Goal: Task Accomplishment & Management: Complete application form

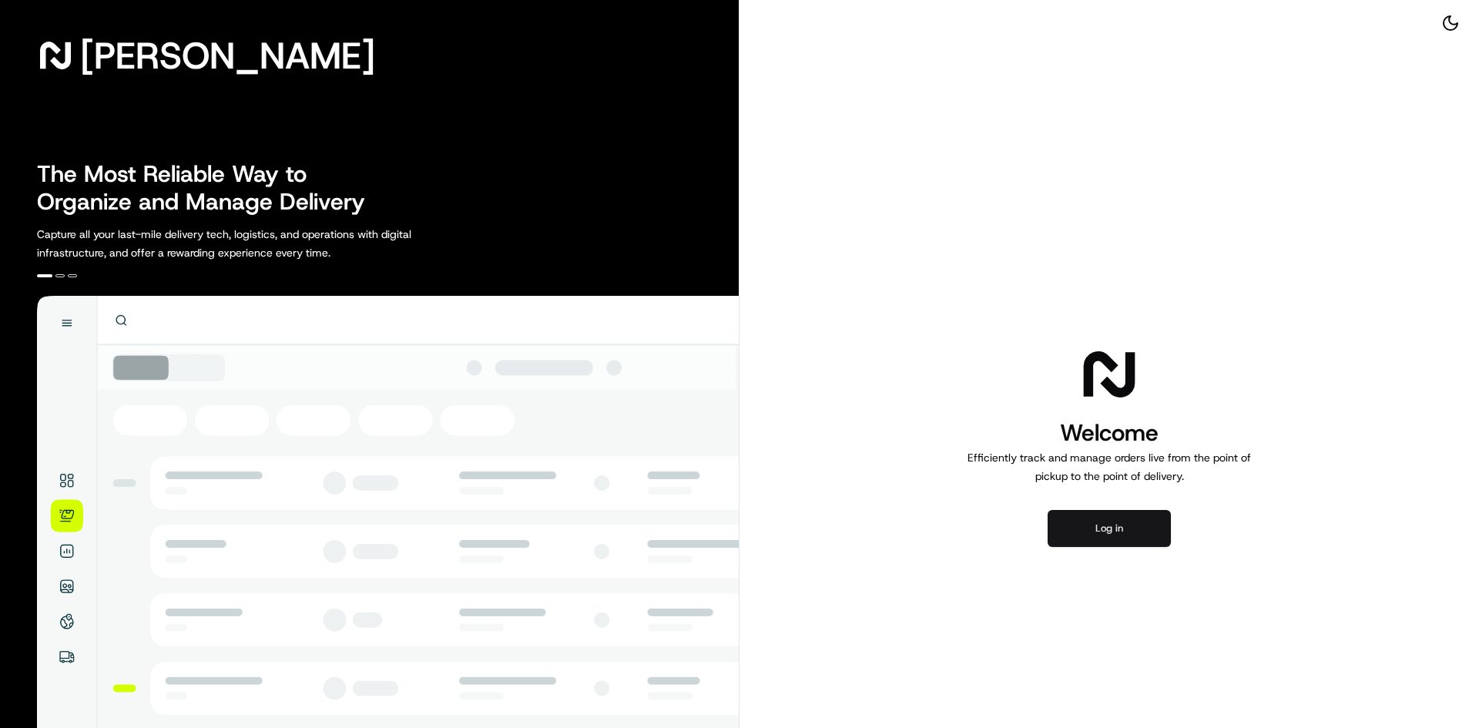
click at [1096, 522] on button "Log in" at bounding box center [1109, 528] width 123 height 37
